Goal: Browse casually

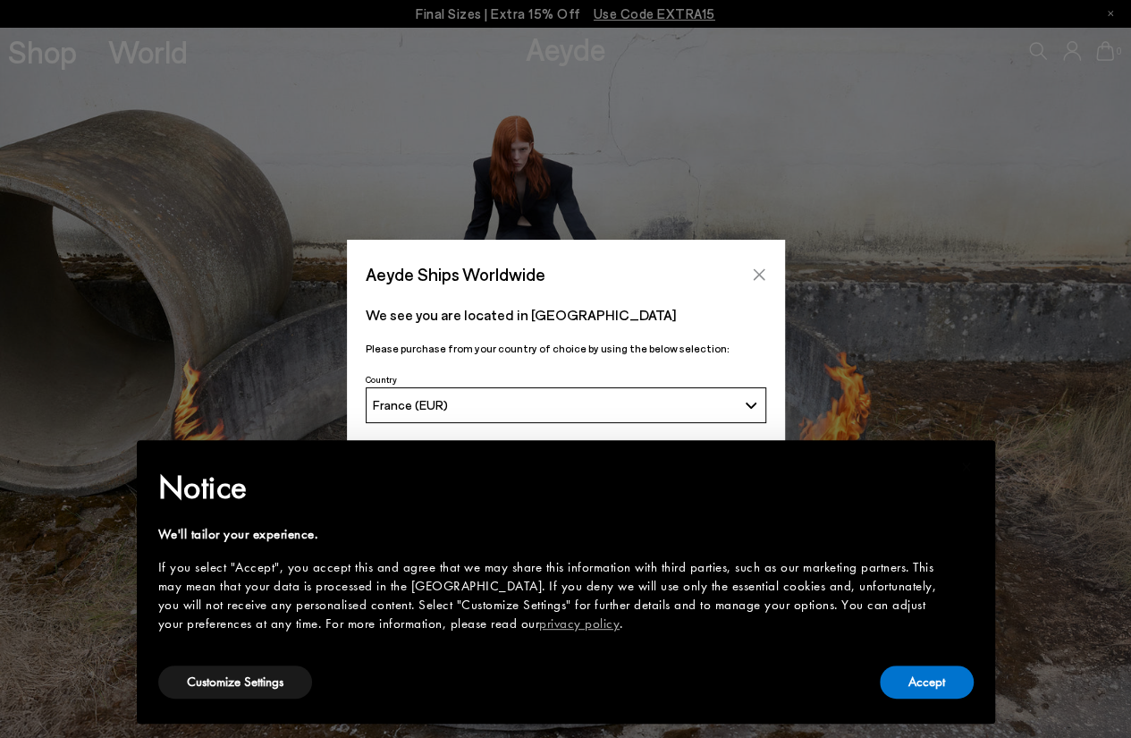
click at [756, 270] on icon "Close" at bounding box center [759, 274] width 14 height 14
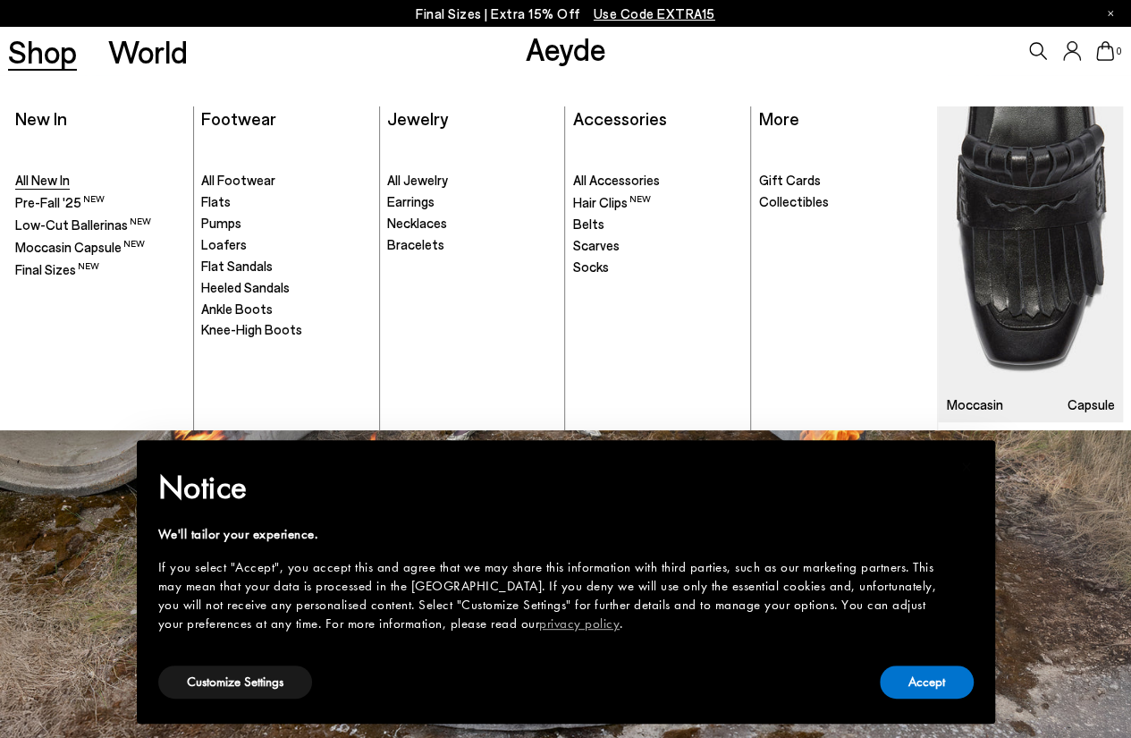
click at [48, 178] on span "All New In" at bounding box center [42, 180] width 55 height 16
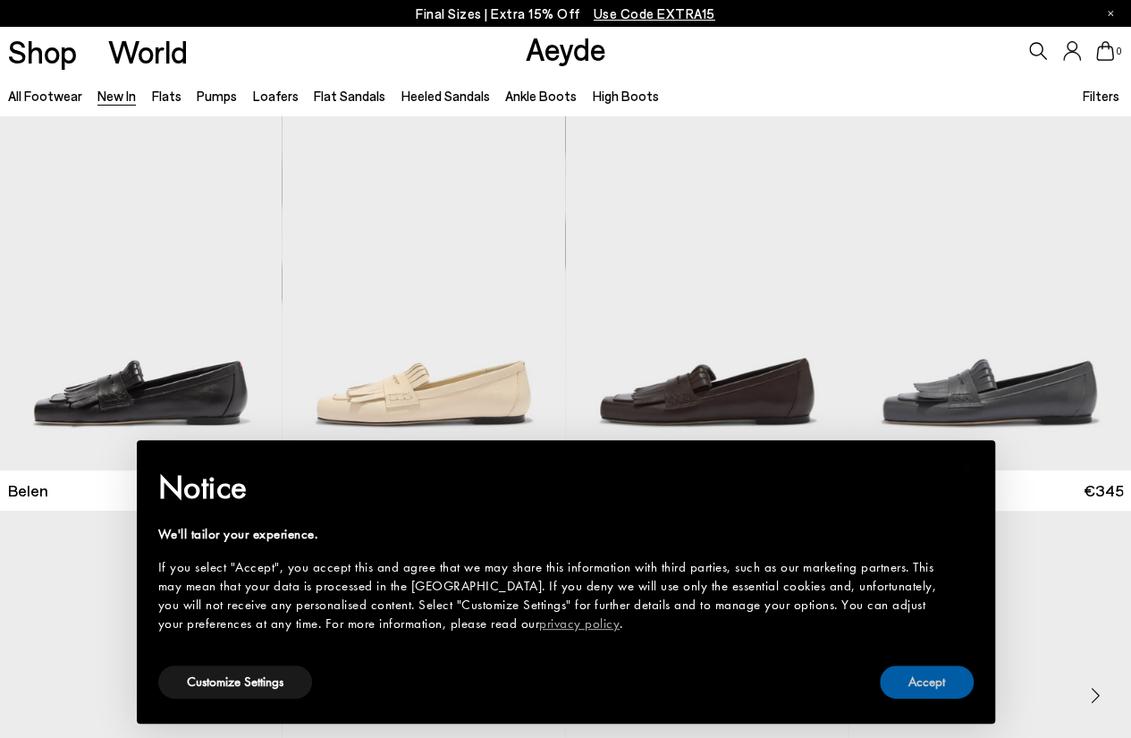
click at [962, 671] on button "Accept" at bounding box center [927, 681] width 94 height 33
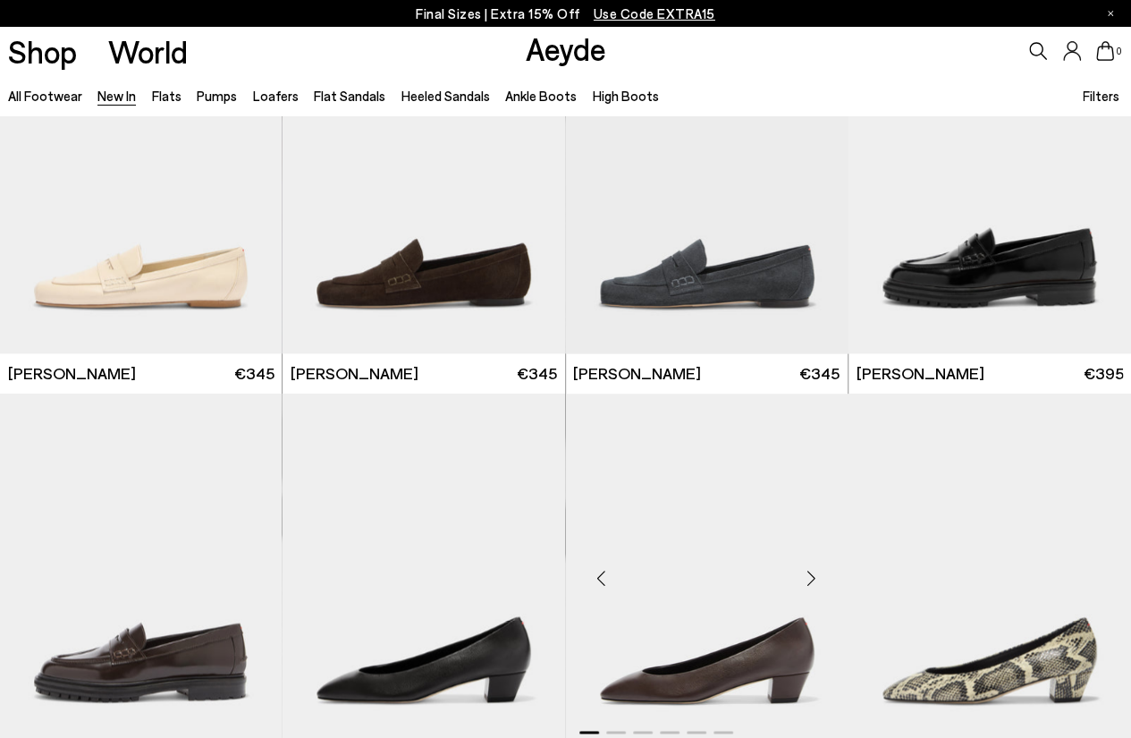
scroll to position [1162, 0]
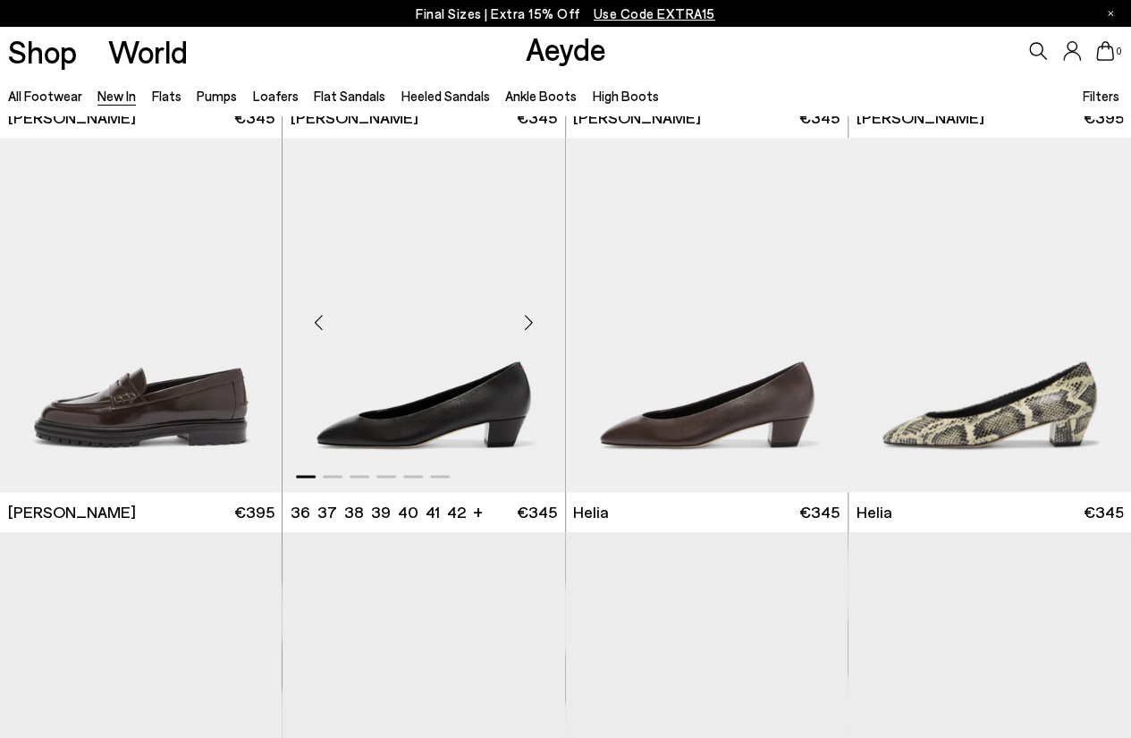
click at [527, 318] on div "Next slide" at bounding box center [529, 322] width 54 height 54
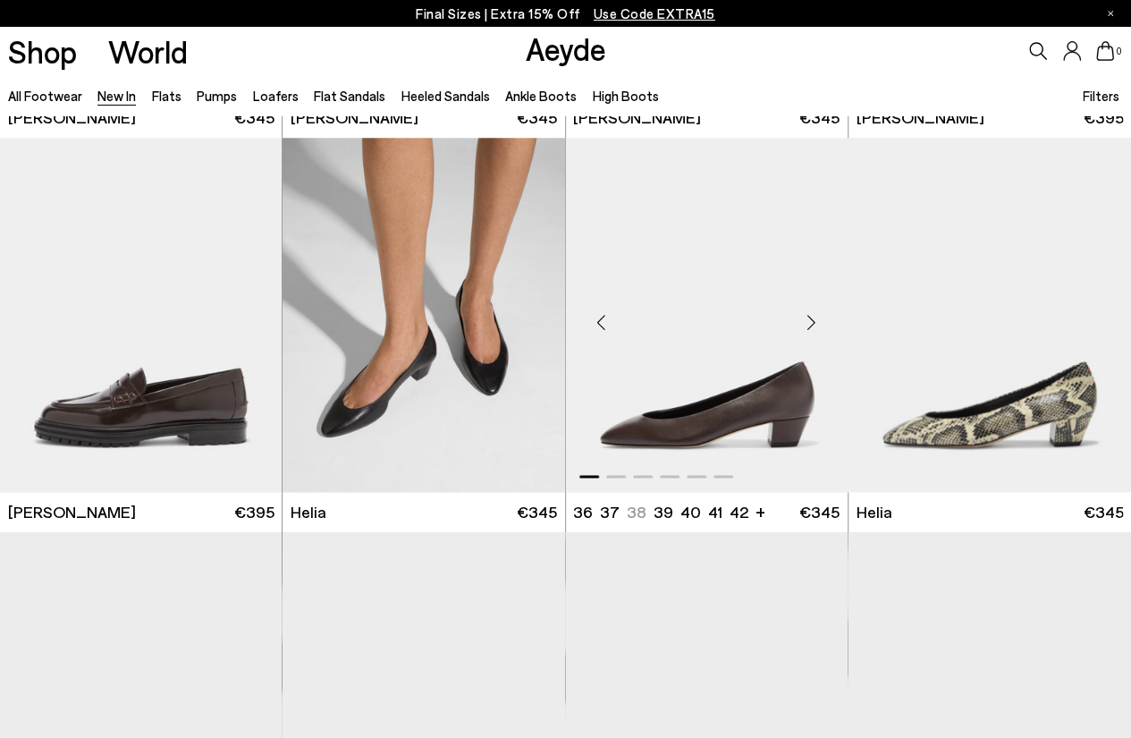
click at [812, 317] on div "Next slide" at bounding box center [812, 322] width 54 height 54
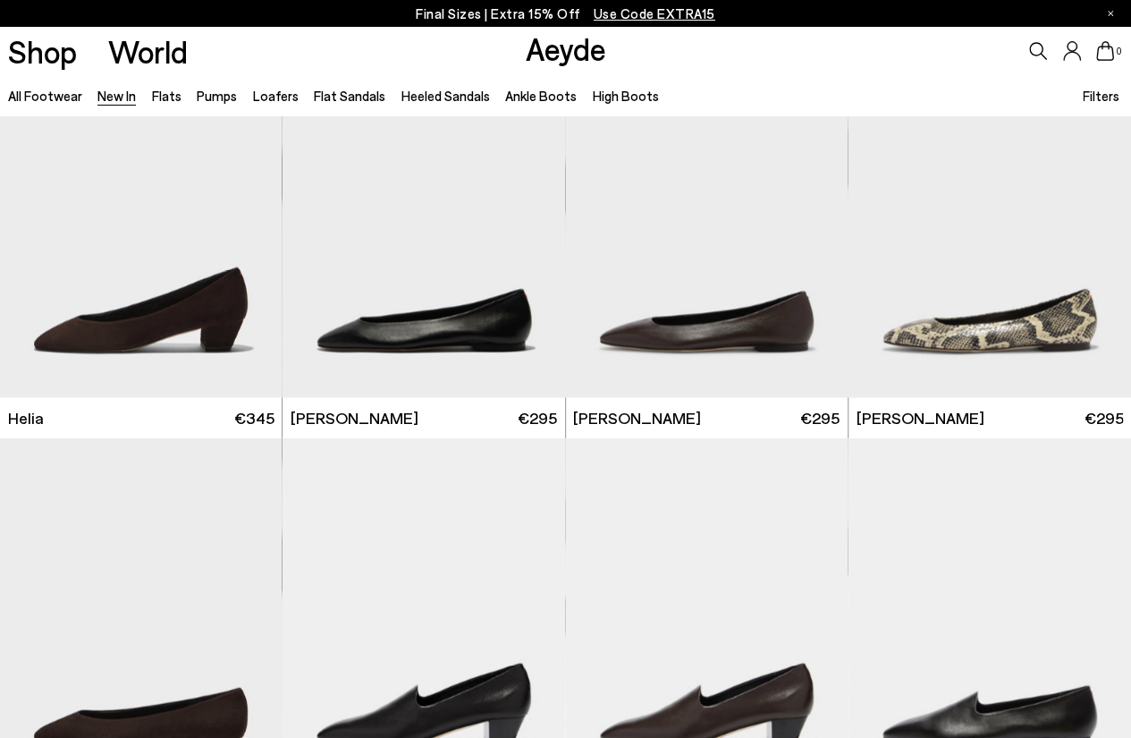
scroll to position [1699, 0]
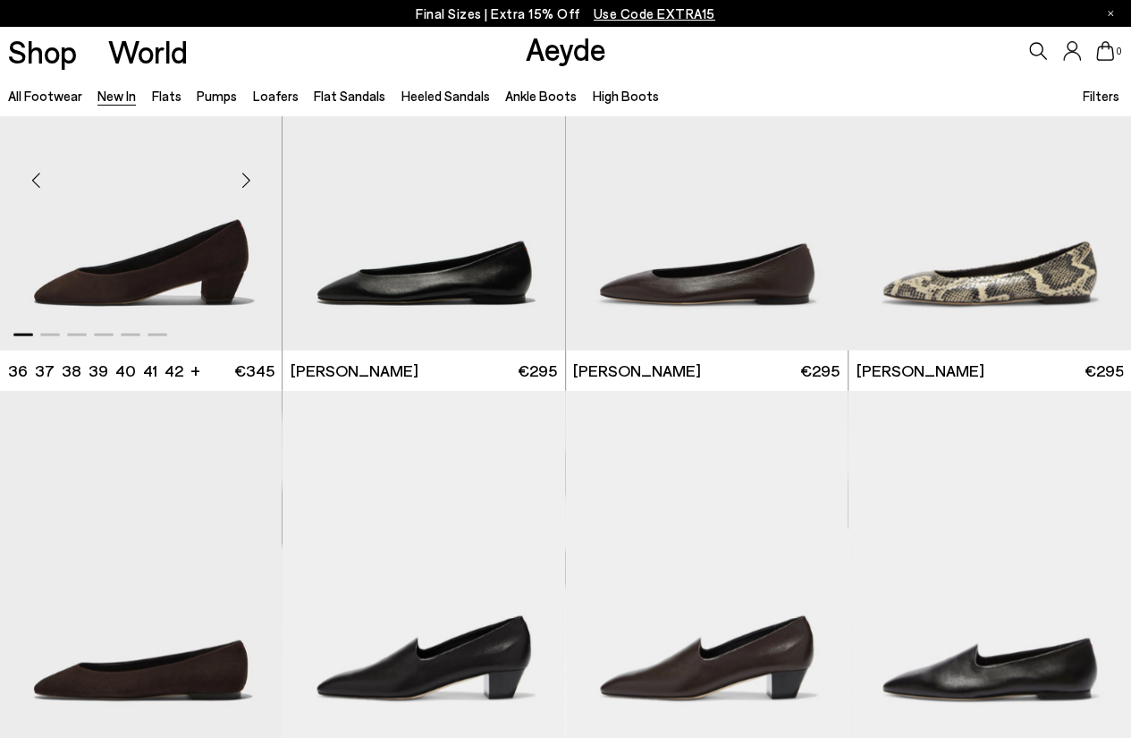
click at [249, 176] on div "Next slide" at bounding box center [246, 181] width 54 height 54
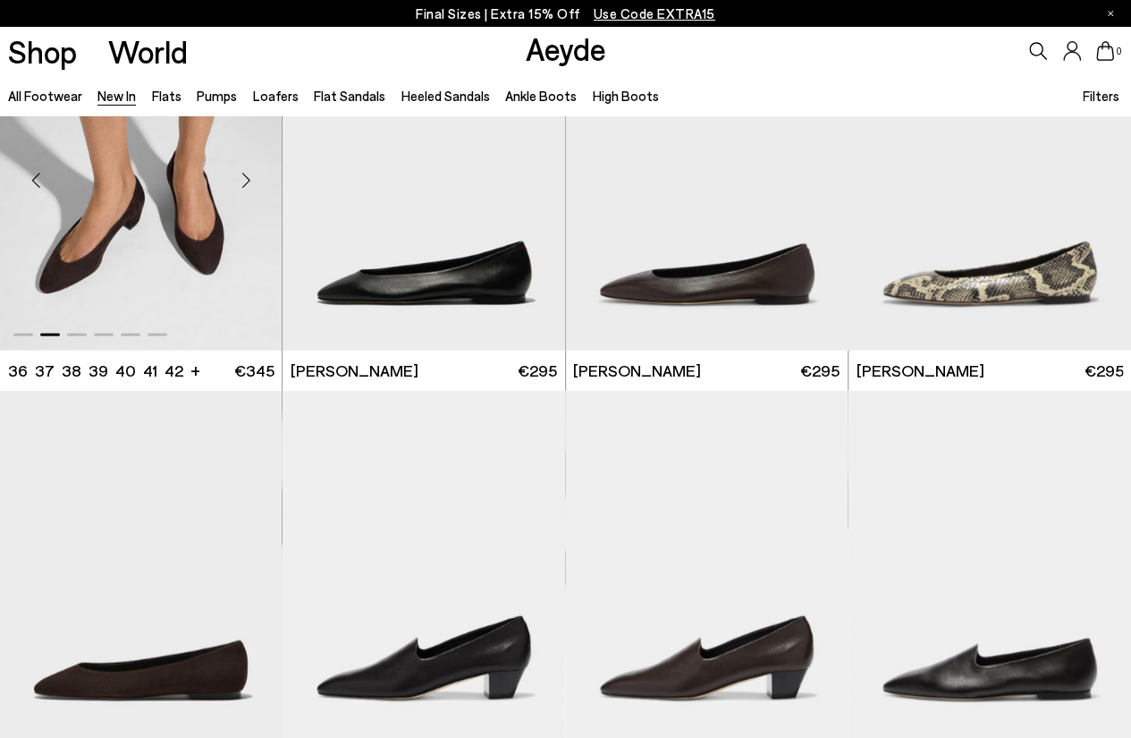
click at [249, 176] on div "Next slide" at bounding box center [246, 181] width 54 height 54
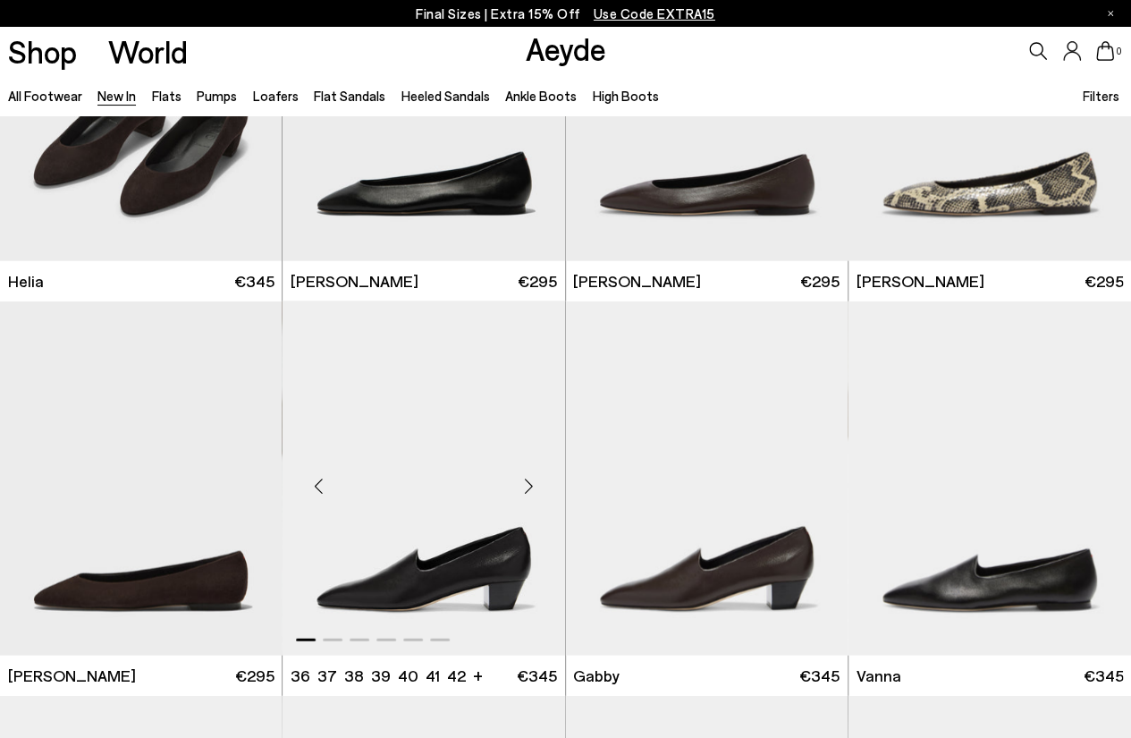
scroll to position [2056, 0]
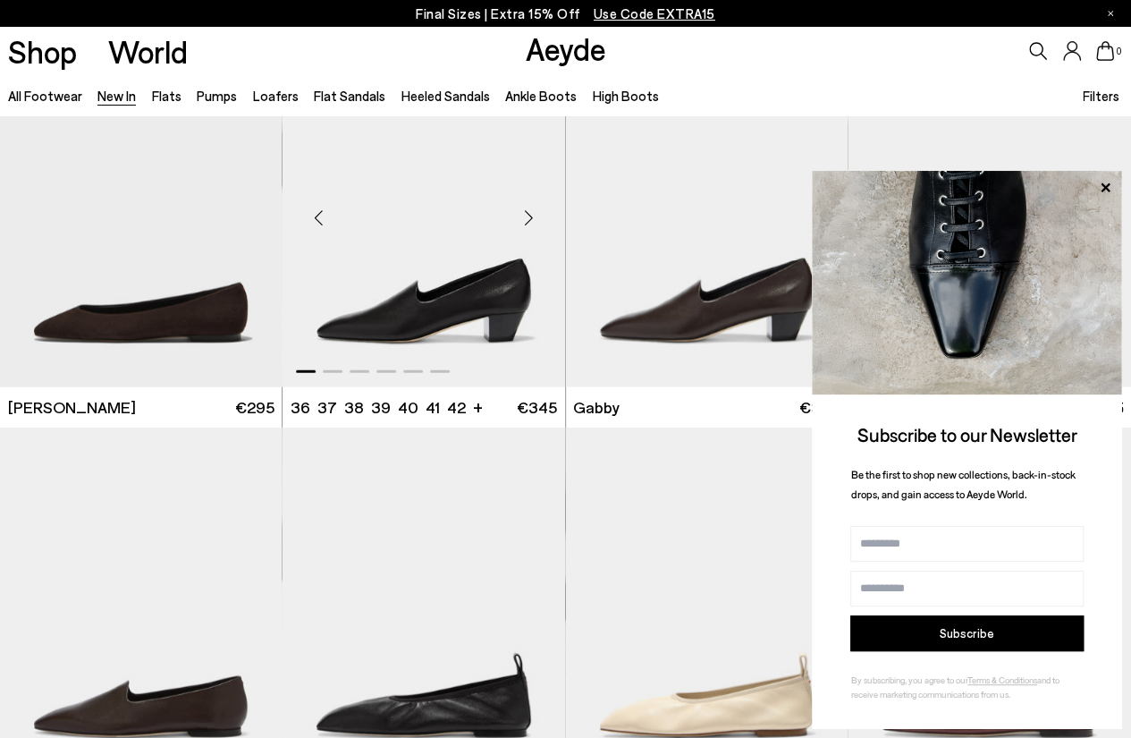
click at [530, 214] on div "Next slide" at bounding box center [529, 217] width 54 height 54
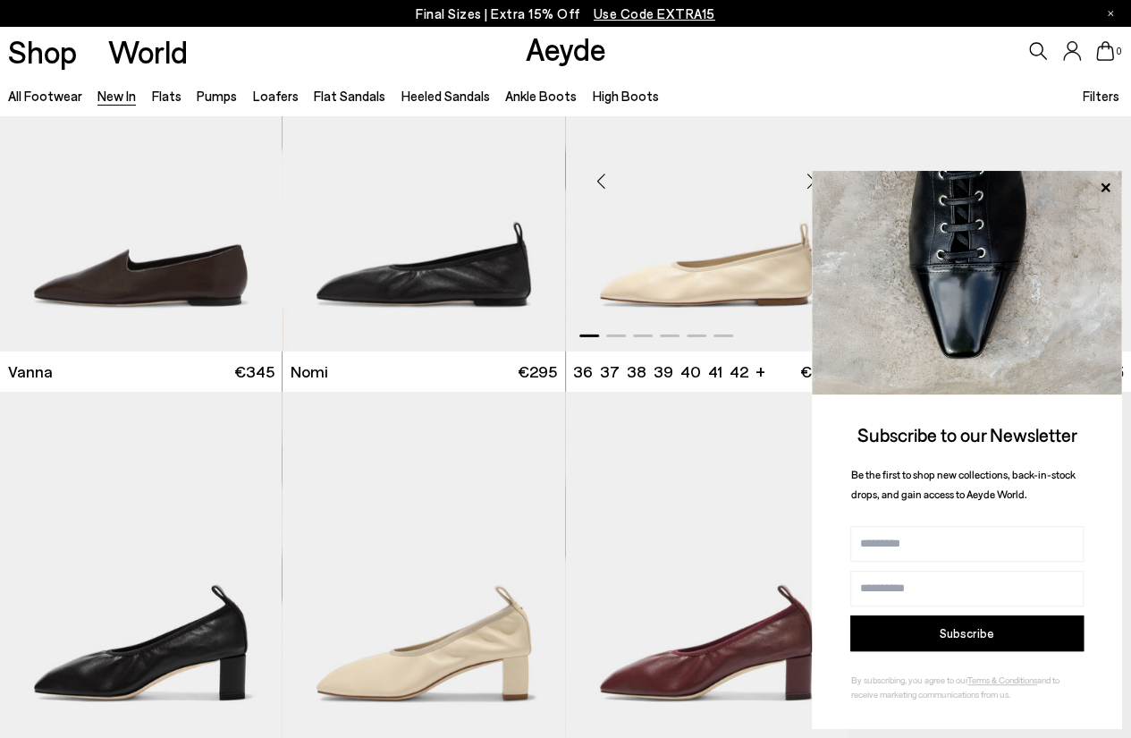
scroll to position [2593, 0]
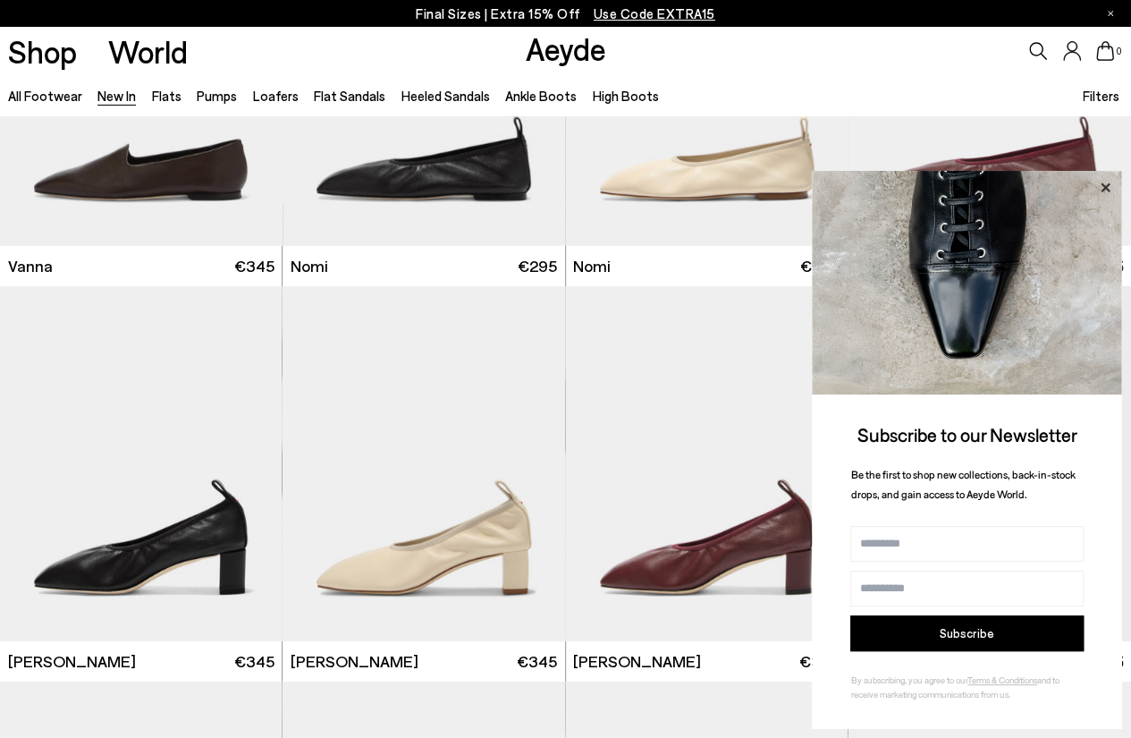
click at [1108, 186] on icon at bounding box center [1104, 187] width 23 height 23
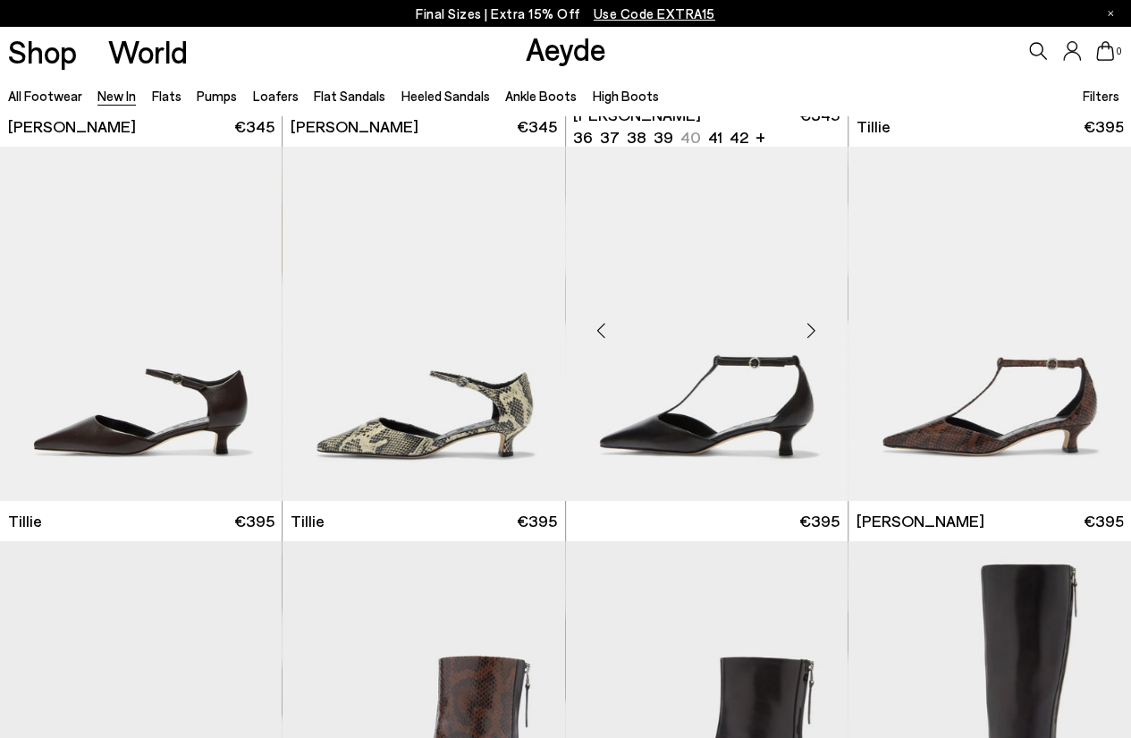
scroll to position [3129, 0]
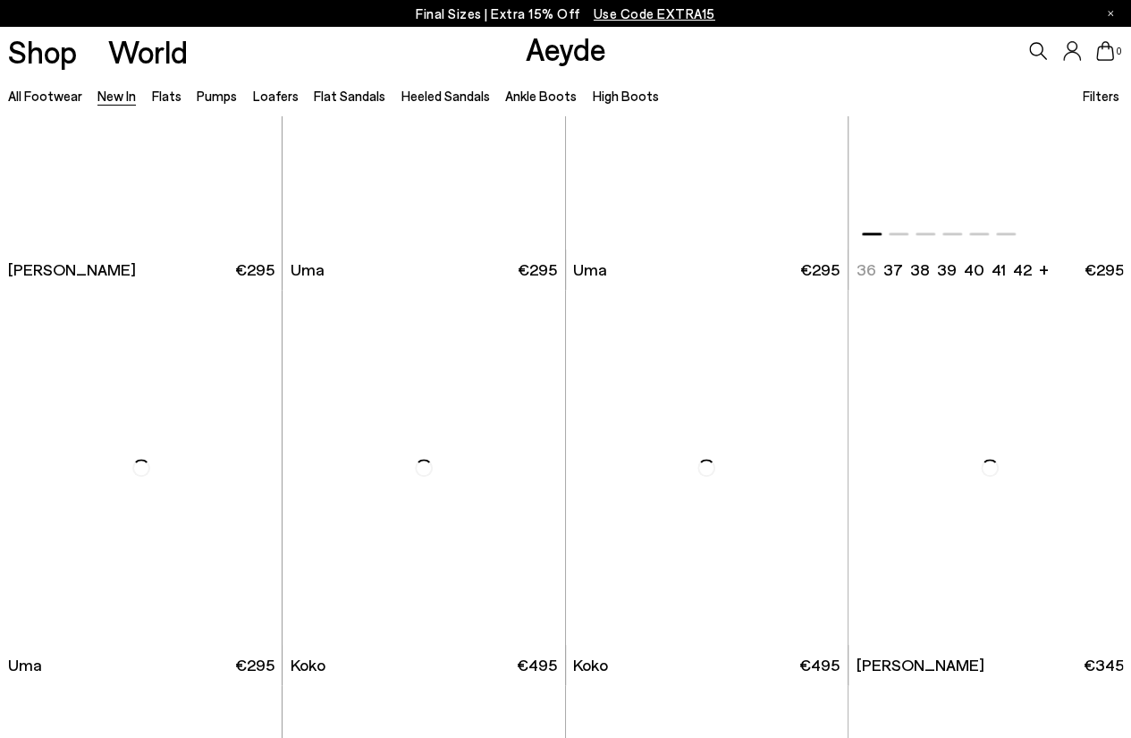
scroll to position [7332, 0]
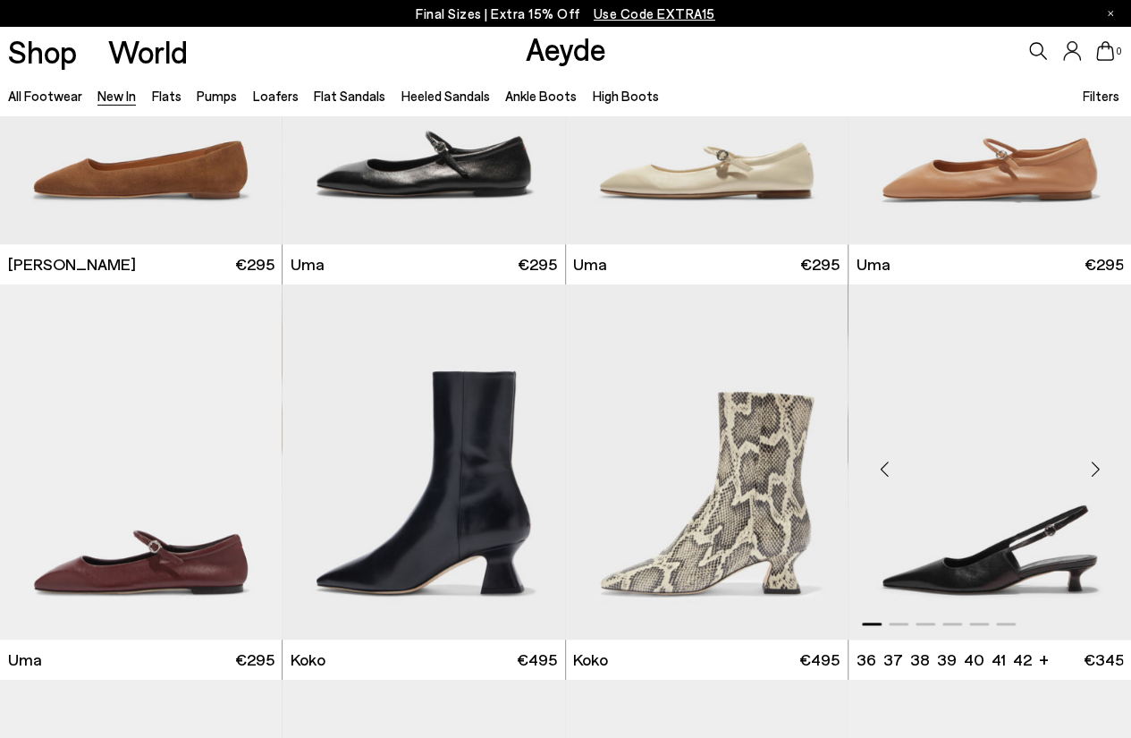
click at [1096, 466] on div "Next slide" at bounding box center [1095, 470] width 54 height 54
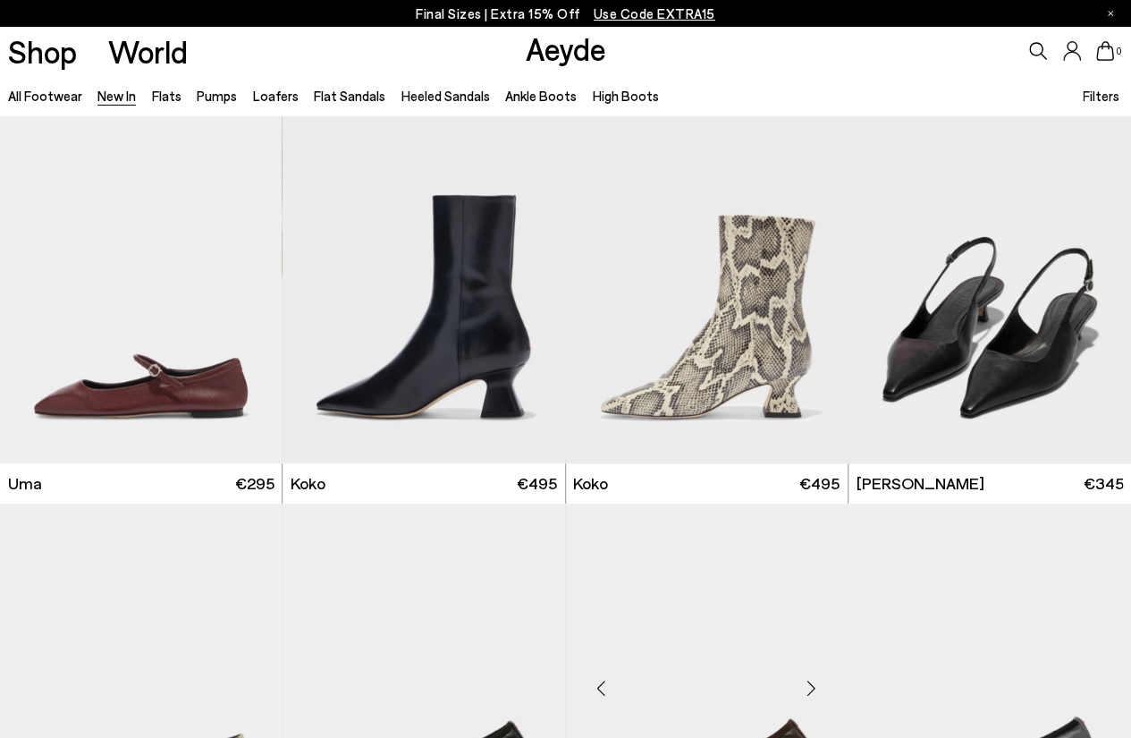
scroll to position [7868, 0]
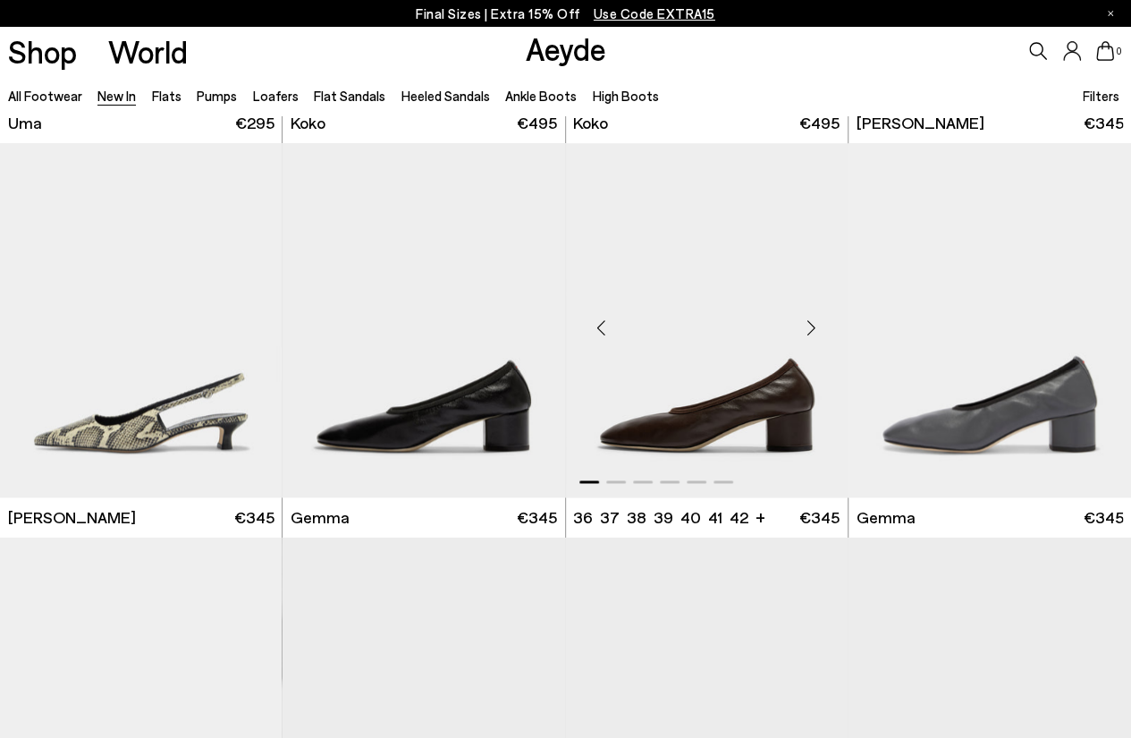
click at [810, 320] on div "Next slide" at bounding box center [812, 327] width 54 height 54
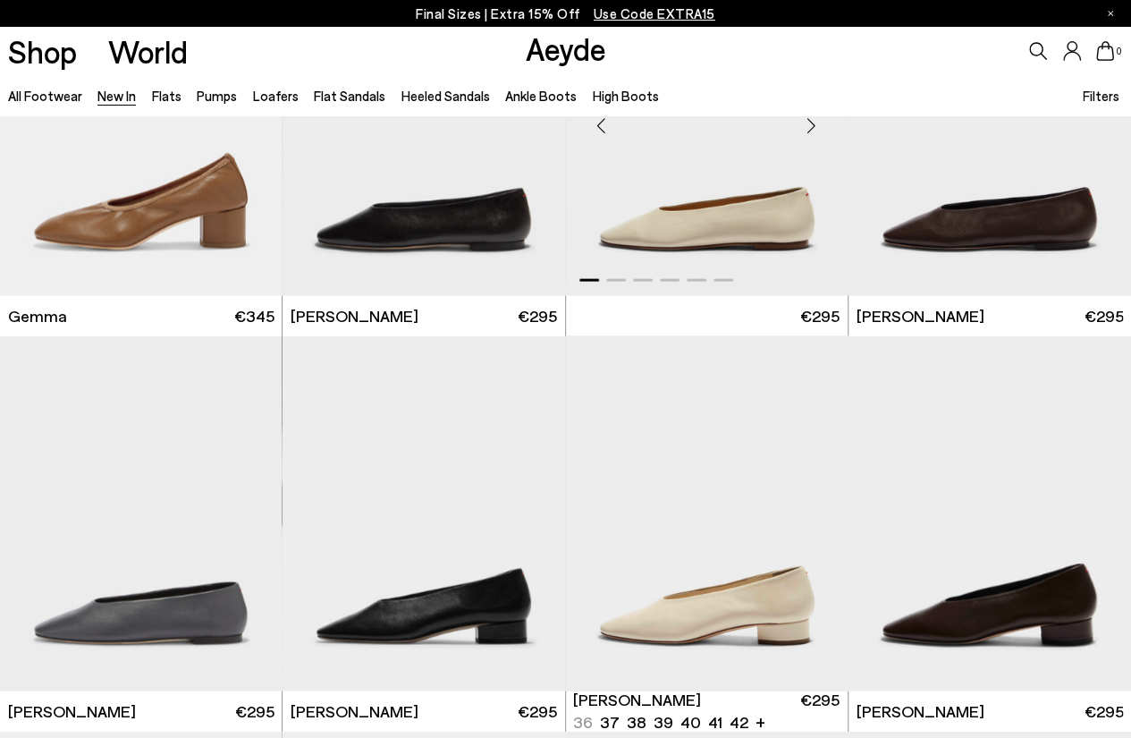
scroll to position [8583, 0]
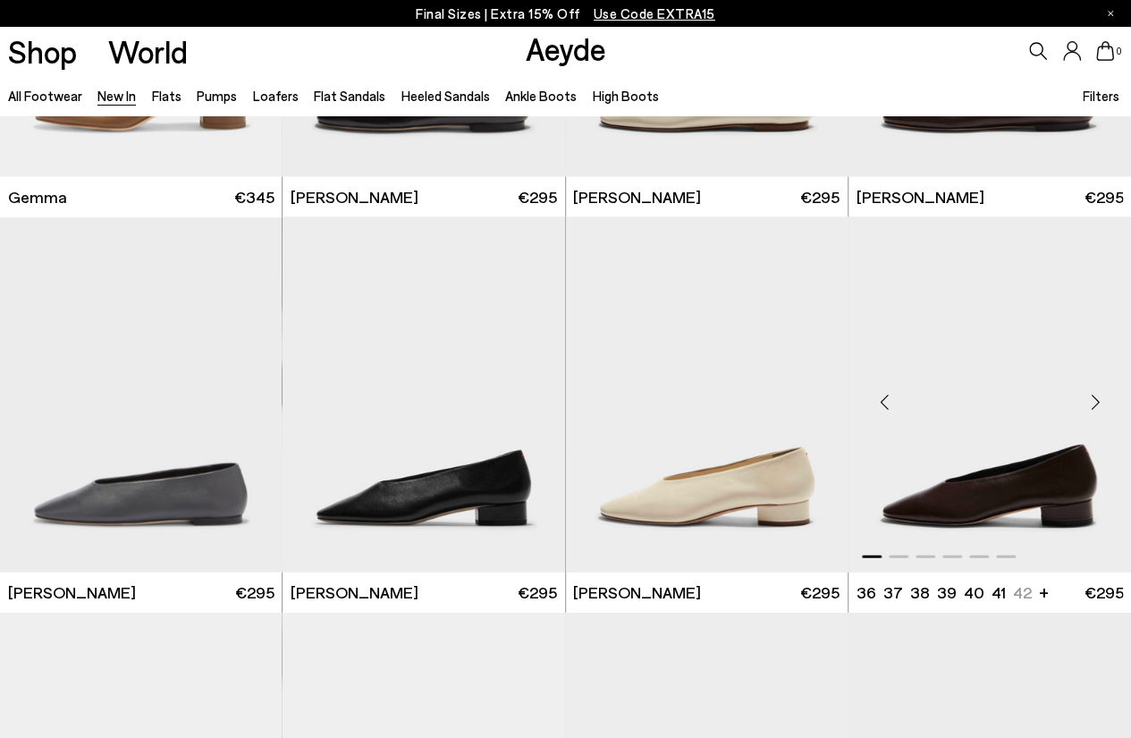
click at [1096, 401] on div "Next slide" at bounding box center [1095, 402] width 54 height 54
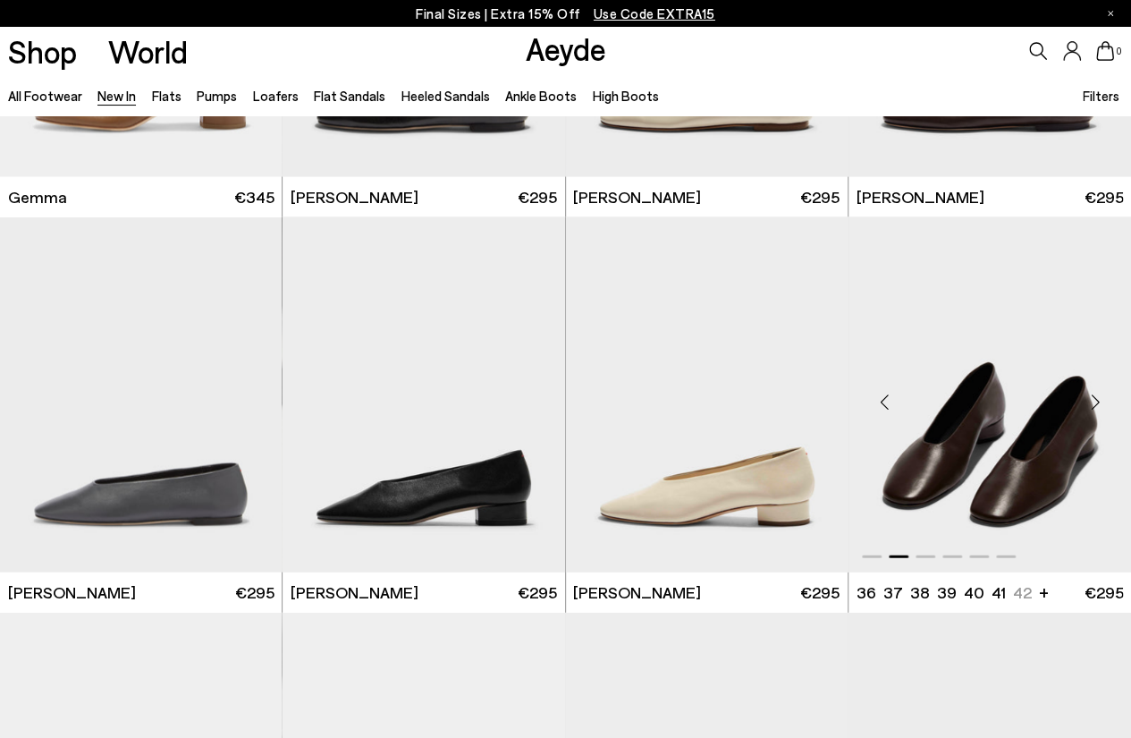
click at [1096, 401] on div "Next slide" at bounding box center [1095, 402] width 54 height 54
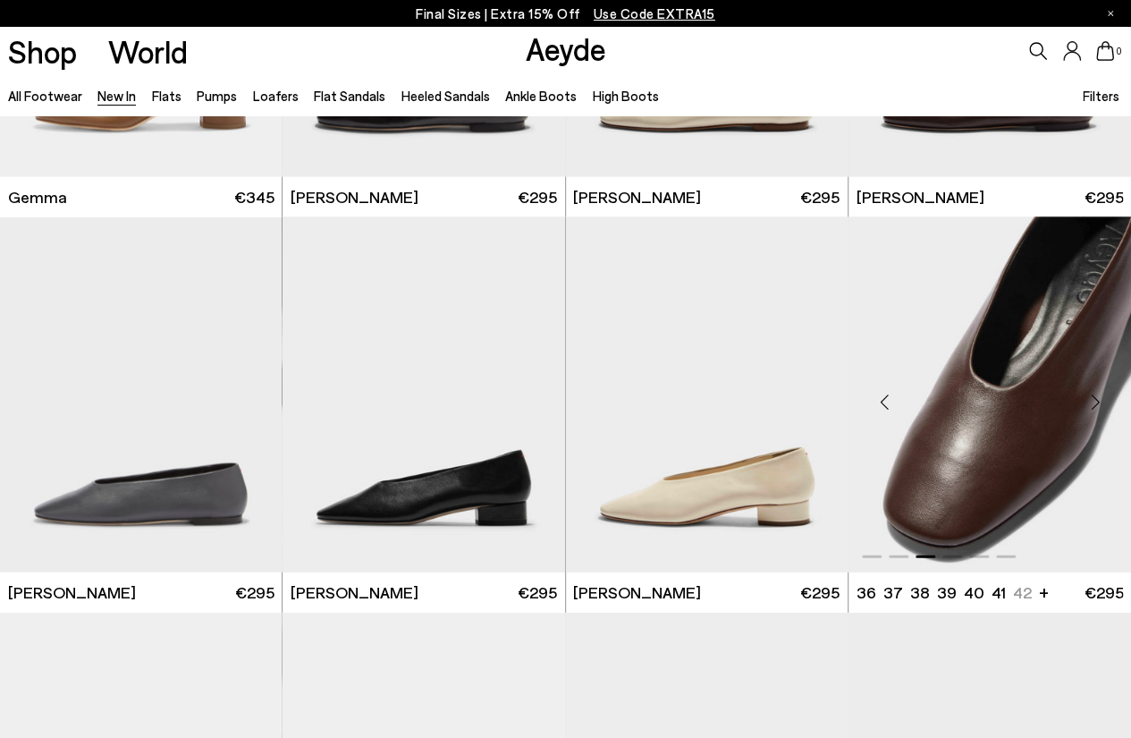
click at [1096, 401] on div "Next slide" at bounding box center [1095, 402] width 54 height 54
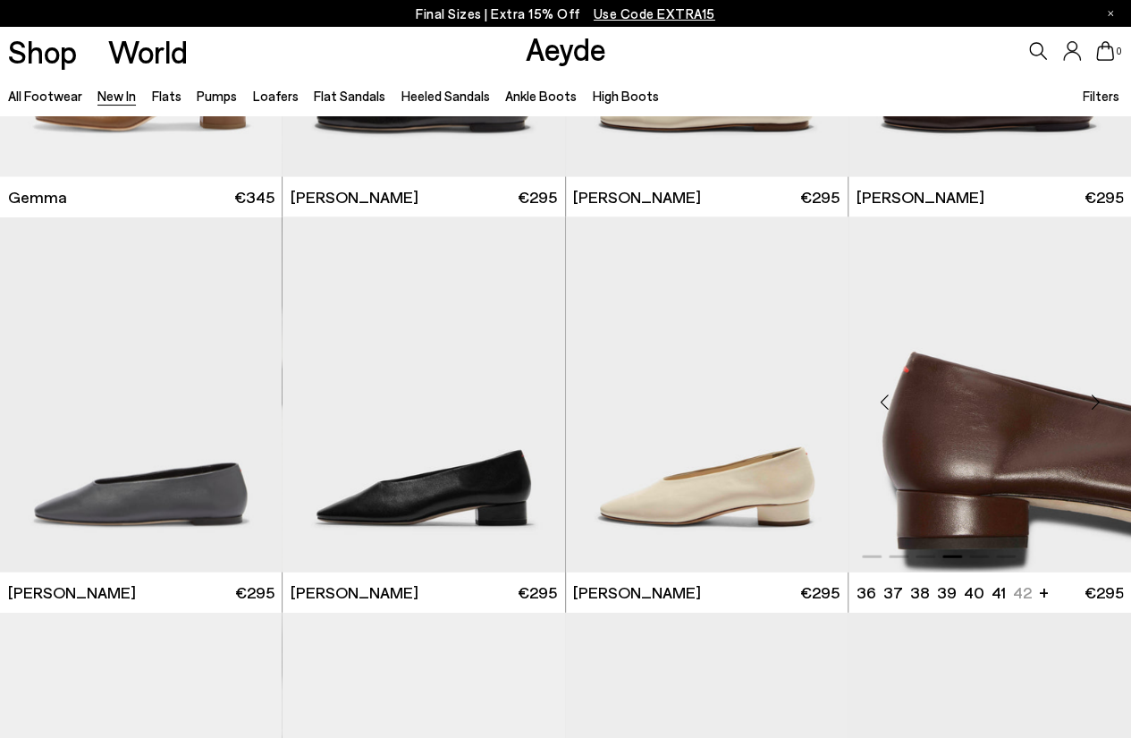
click at [1096, 401] on div "Next slide" at bounding box center [1095, 402] width 54 height 54
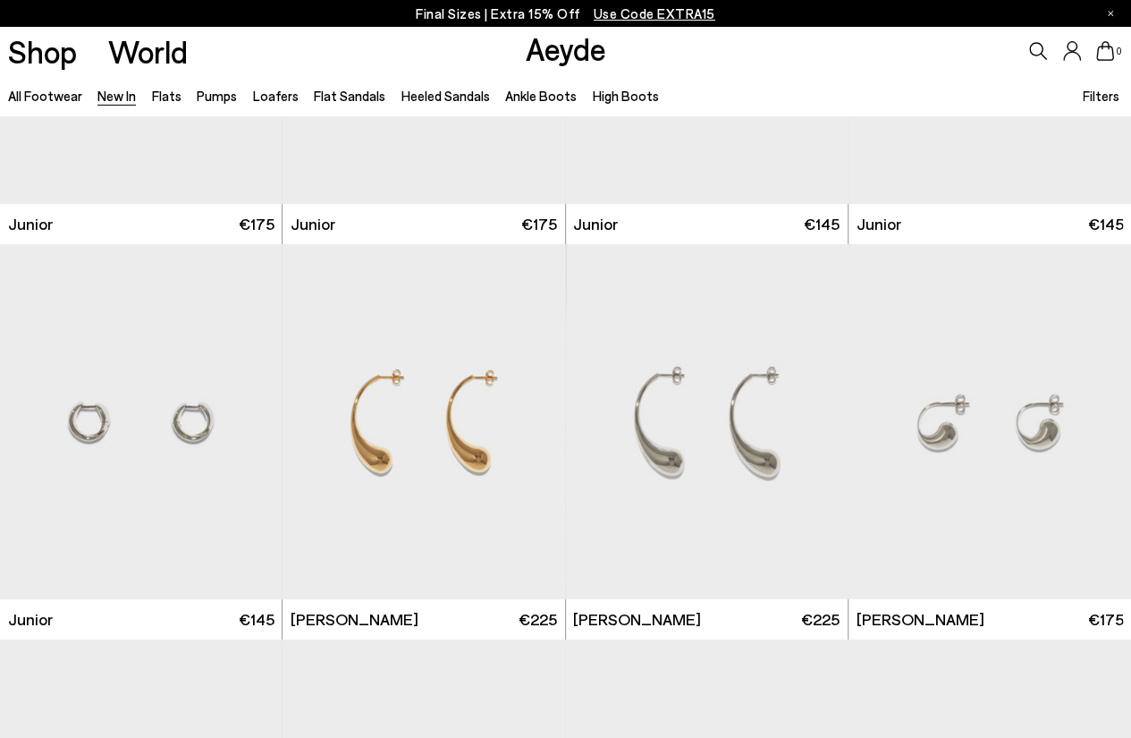
scroll to position [10193, 0]
